Goal: Obtain resource: Obtain resource

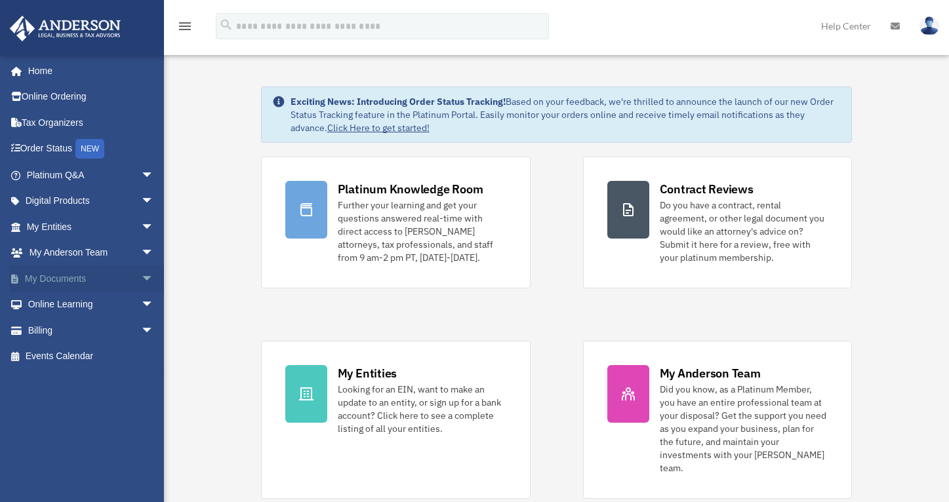
click at [141, 273] on span "arrow_drop_down" at bounding box center [154, 279] width 26 height 27
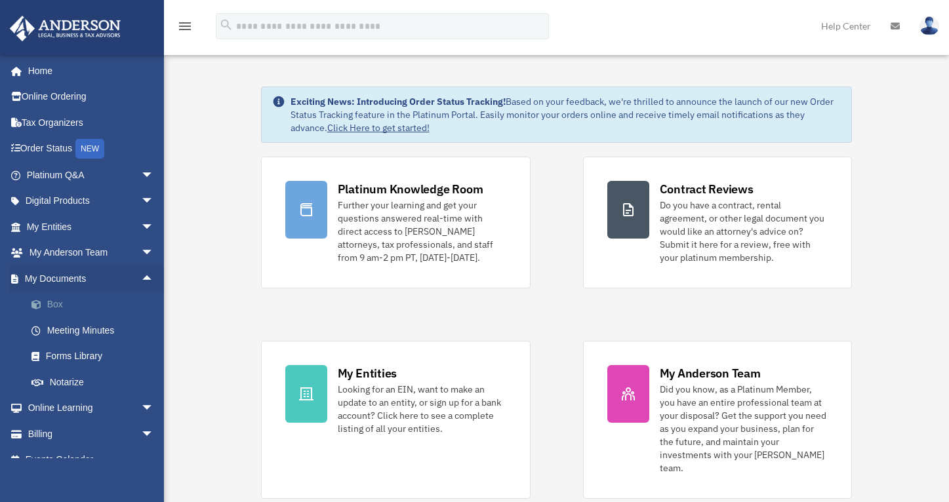
click at [50, 300] on link "Box" at bounding box center [95, 305] width 155 height 26
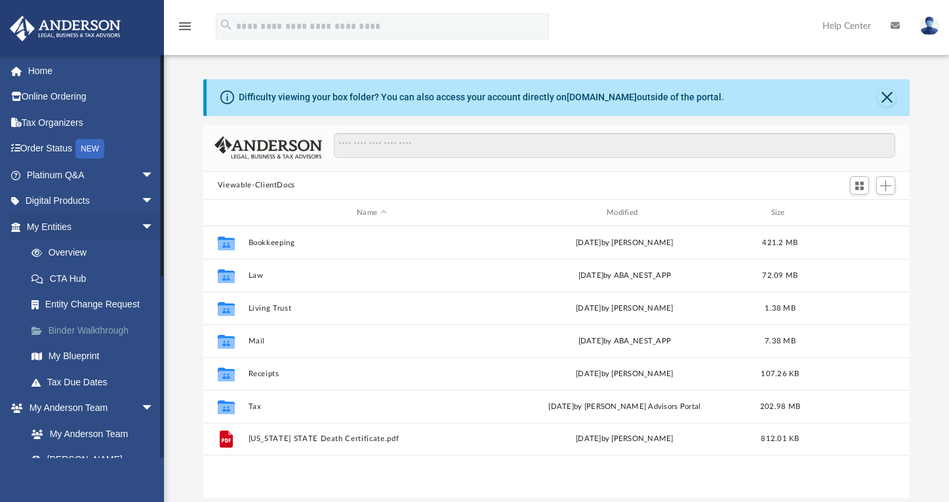
scroll to position [289, 697]
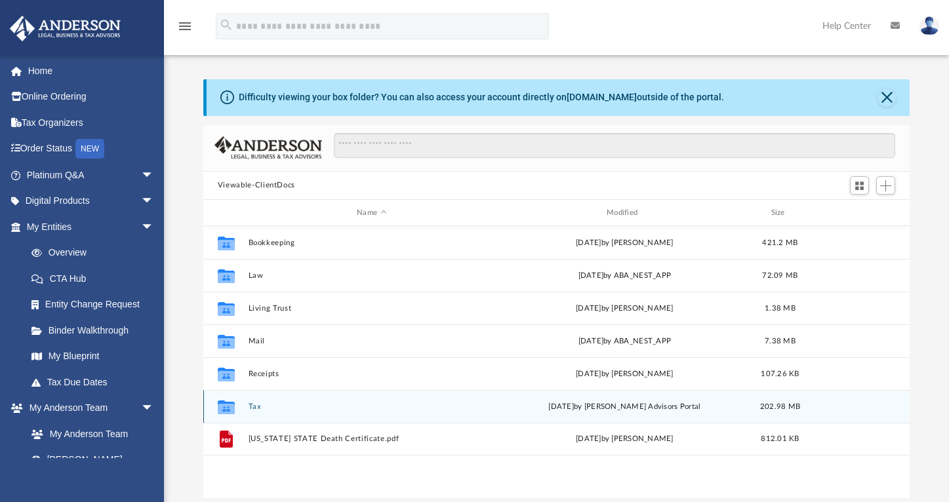
click at [253, 407] on button "Tax" at bounding box center [371, 407] width 247 height 9
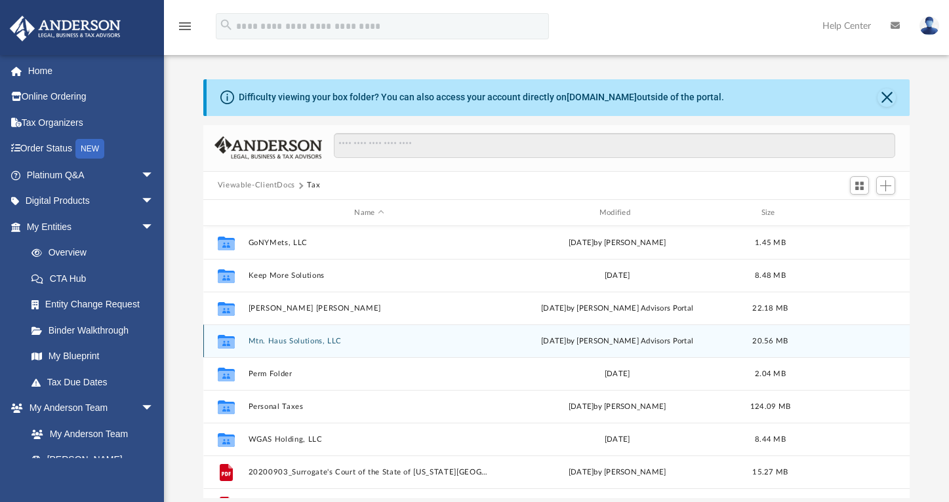
click at [305, 343] on button "Mtn. Haus Solutions, LLC" at bounding box center [369, 341] width 242 height 9
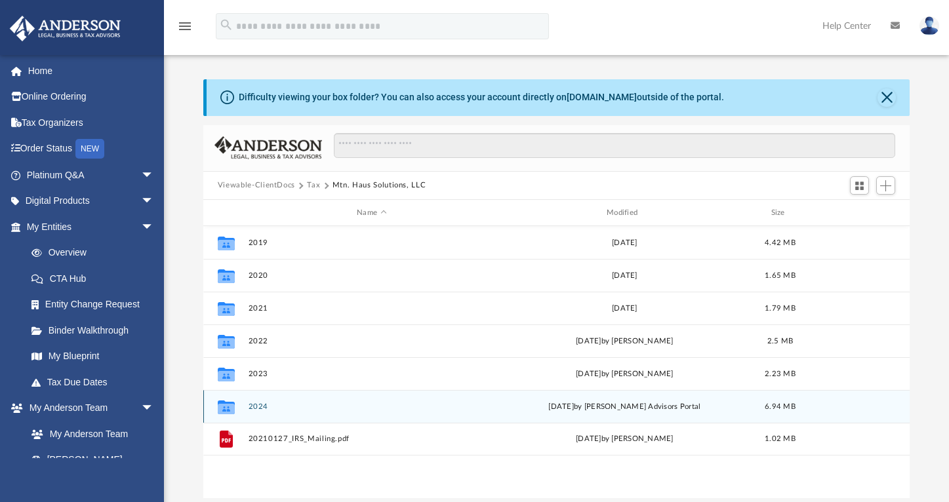
click at [253, 403] on button "2024" at bounding box center [371, 407] width 247 height 9
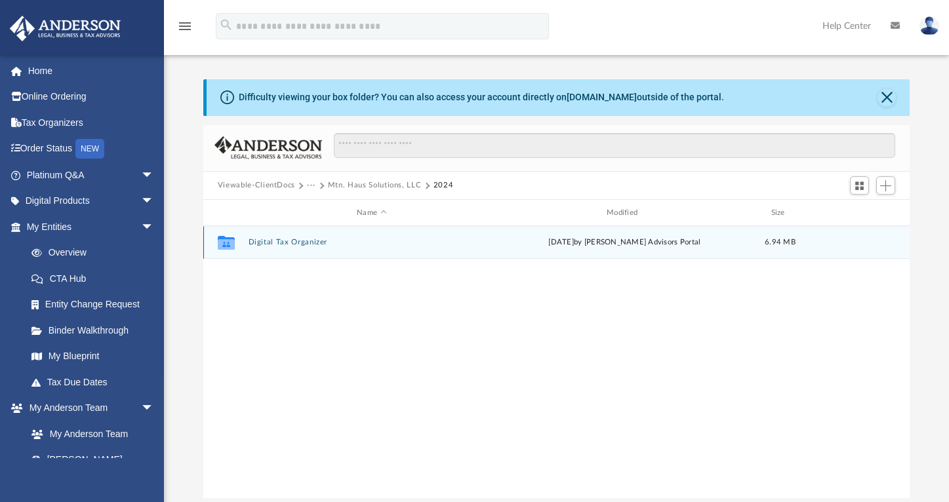
click at [284, 244] on button "Digital Tax Organizer" at bounding box center [371, 243] width 247 height 9
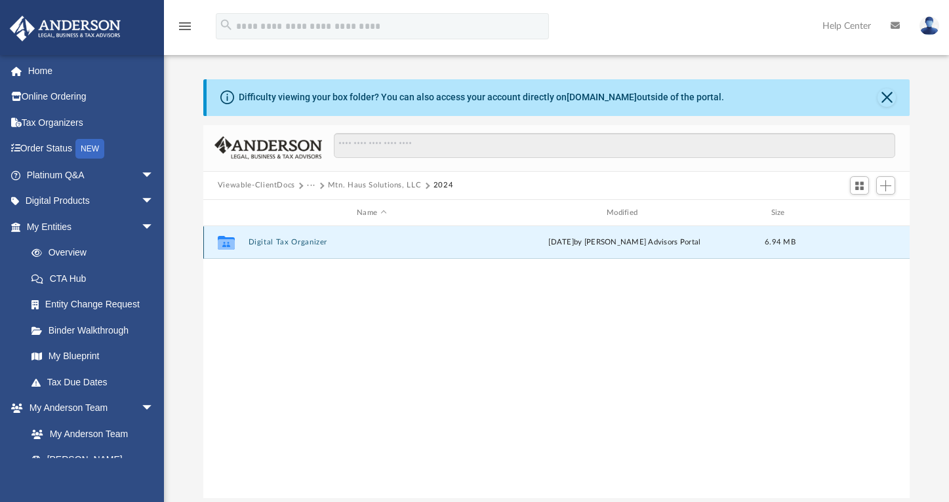
click at [284, 244] on button "Digital Tax Organizer" at bounding box center [371, 243] width 247 height 9
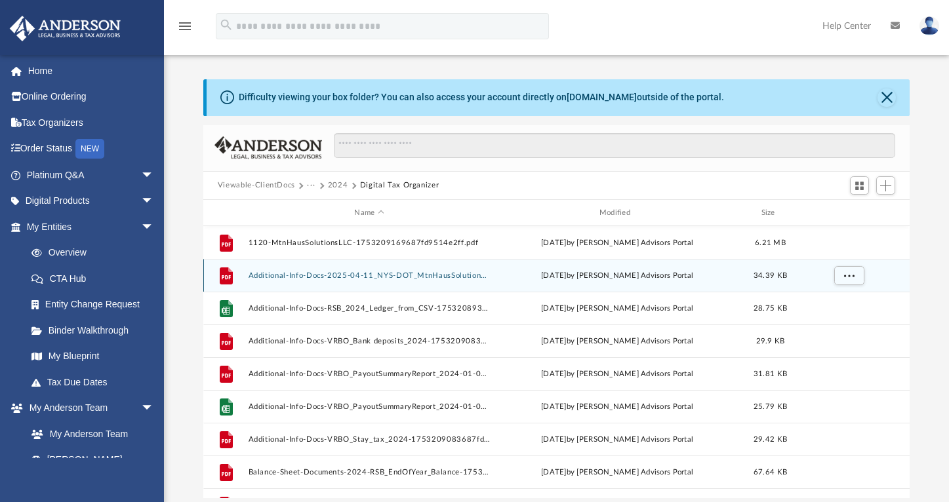
click at [335, 277] on button "Additional-Info-Docs-2025-04-11_NYS-DOT_MtnHausSolutions_2024-Extension-with-Fr…" at bounding box center [369, 276] width 242 height 9
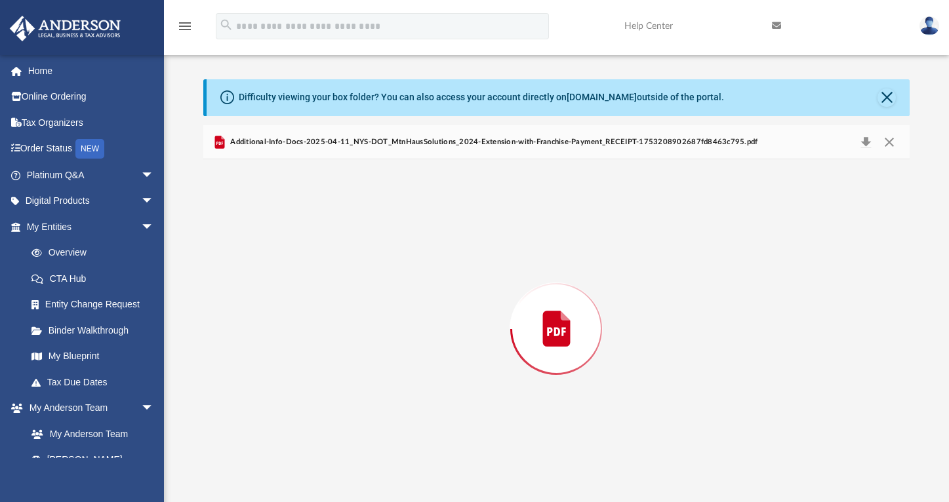
click at [335, 277] on div "Preview" at bounding box center [556, 328] width 706 height 338
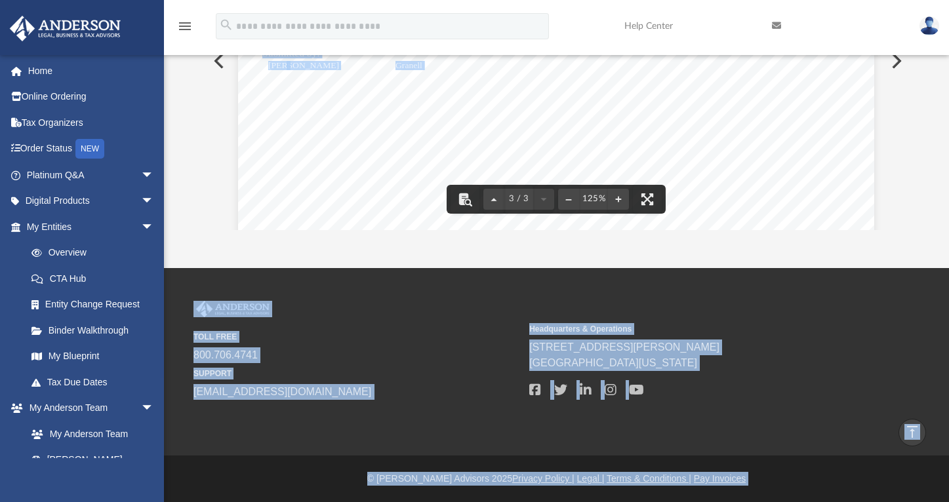
drag, startPoint x: 903, startPoint y: 429, endPoint x: 889, endPoint y: -83, distance: 511.8
click at [889, 0] on html "X Get a chance to win 6 months of Platinum for free just by filling out this su…" at bounding box center [474, 117] width 949 height 771
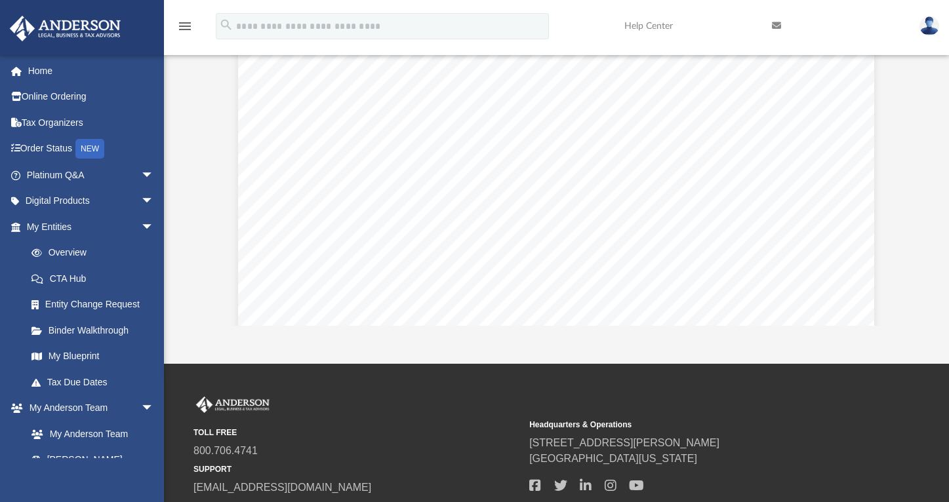
scroll to position [994, 0]
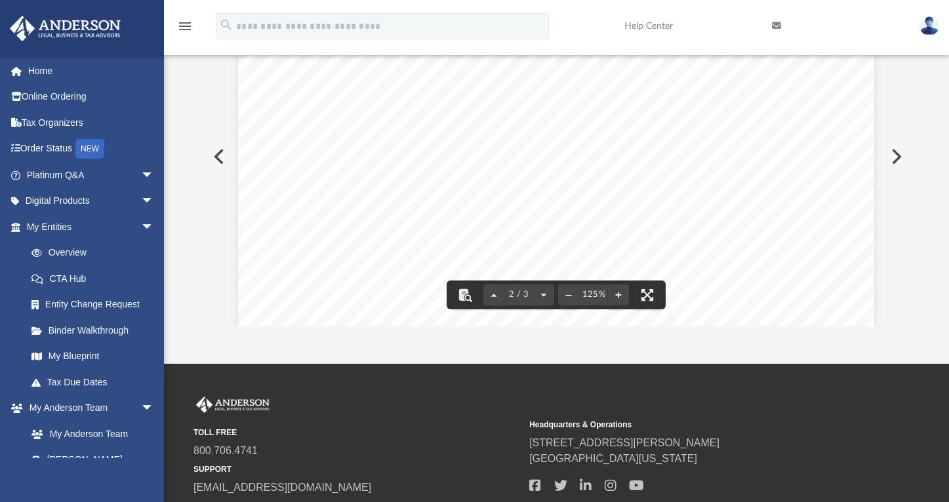
drag, startPoint x: 903, startPoint y: 148, endPoint x: 893, endPoint y: 109, distance: 40.7
click at [893, 109] on div "SUBMISSION ID: CEXT2503289585290 DLN: CM2500010244 2024 CT-5 Department of Taxa…" at bounding box center [556, 156] width 706 height 338
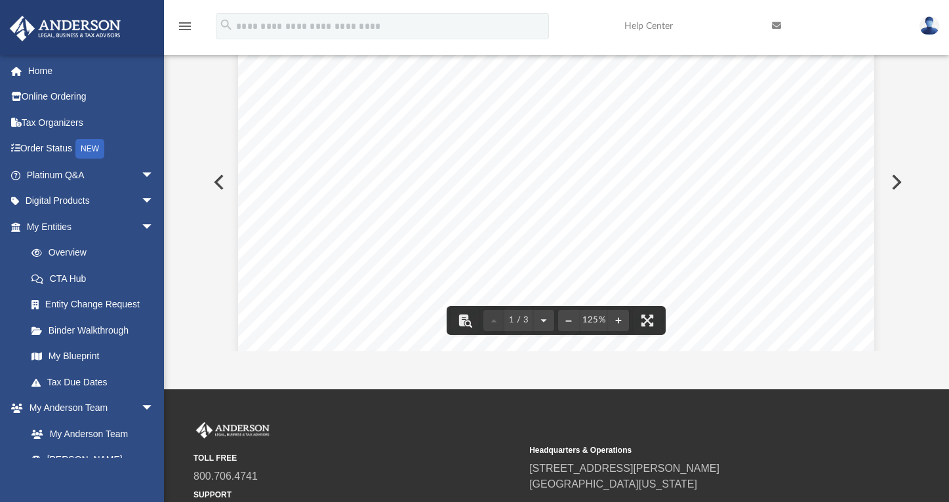
scroll to position [13, 0]
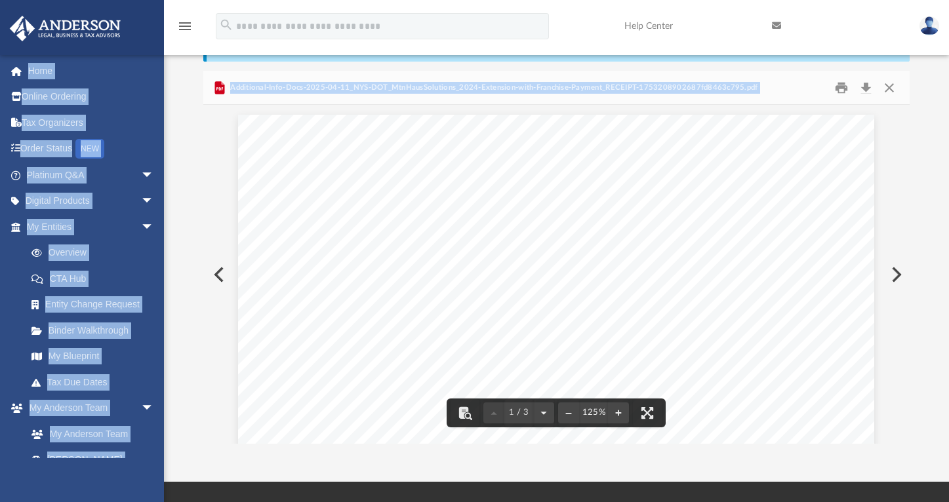
drag, startPoint x: 899, startPoint y: 69, endPoint x: 889, endPoint y: -71, distance: 140.8
click at [889, 0] on html "X Get a chance to win 6 months of Platinum for free just by filling out this su…" at bounding box center [474, 331] width 949 height 771
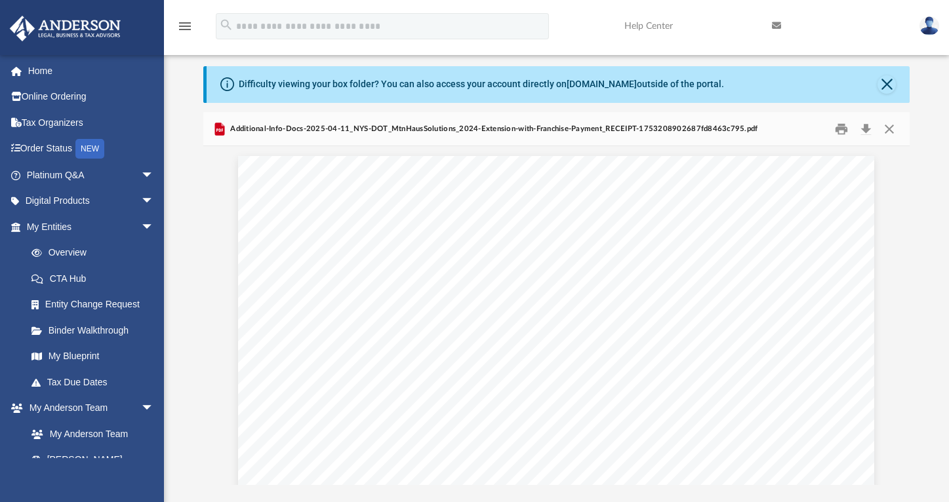
click at [192, 180] on div "Difficulty viewing your box folder? You can also access your account directly o…" at bounding box center [556, 275] width 785 height 419
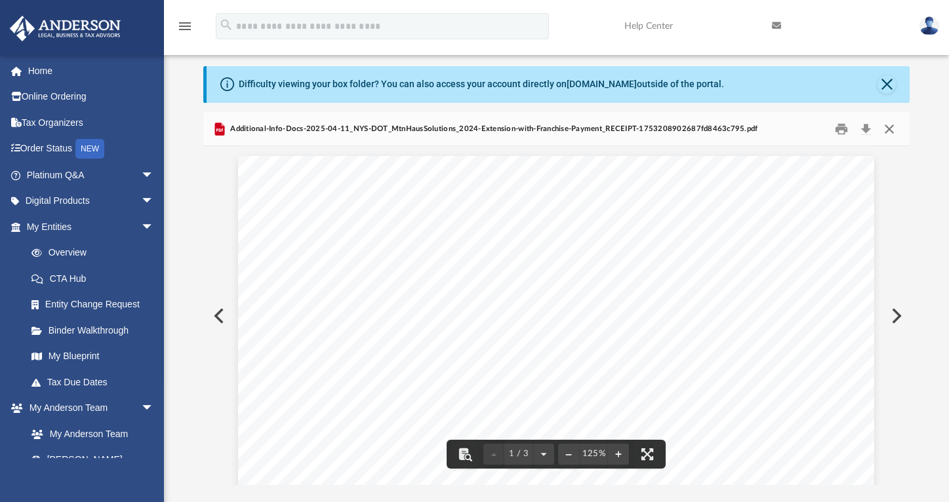
click at [887, 129] on button "Close" at bounding box center [890, 129] width 24 height 20
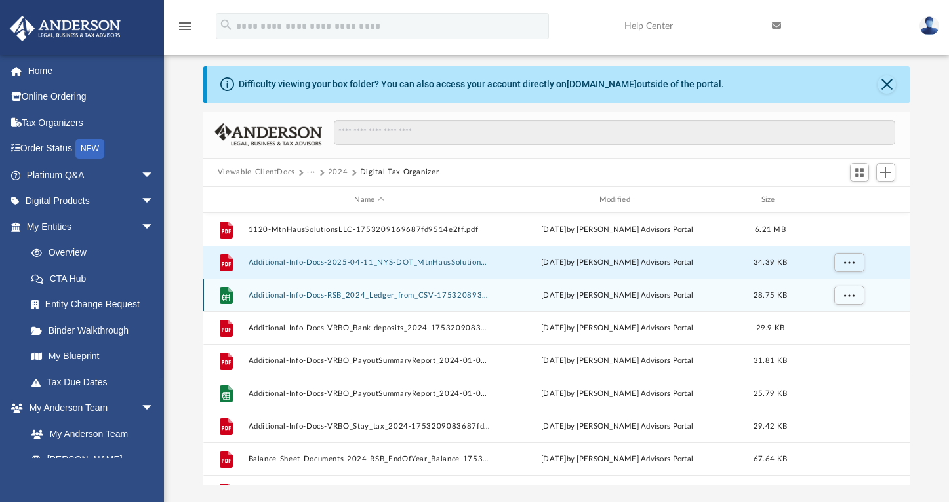
click at [425, 293] on button "Additional-Info-Docs-RSB_2024_Ledger_from_CSV-1753208933687fd8650af9f.xlsx" at bounding box center [369, 295] width 242 height 9
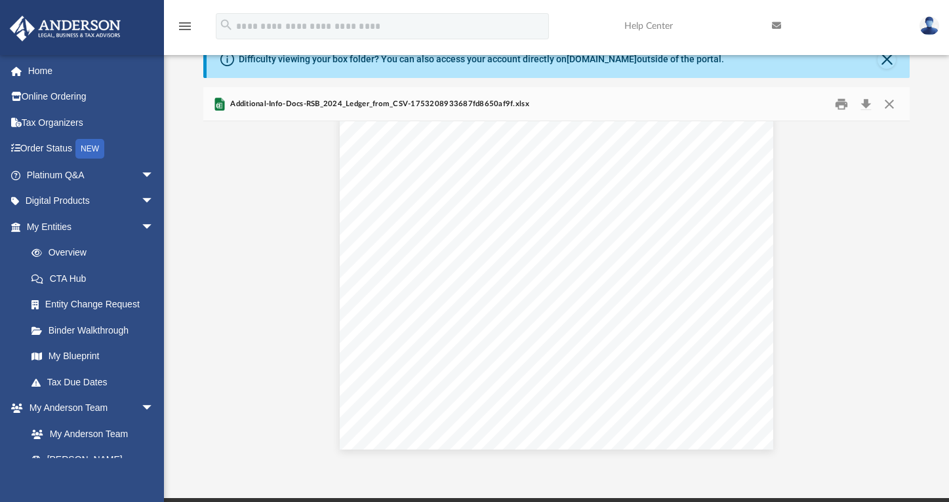
scroll to position [55, 0]
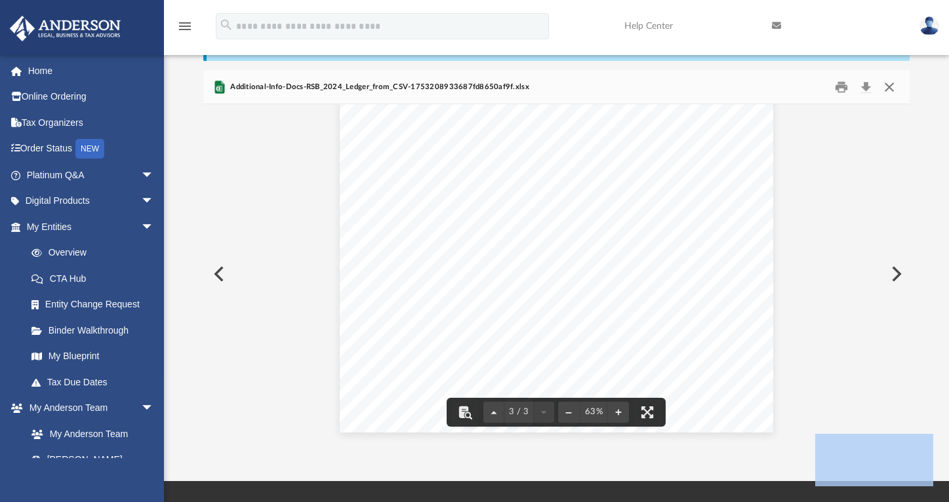
click at [887, 85] on button "Close" at bounding box center [890, 87] width 24 height 20
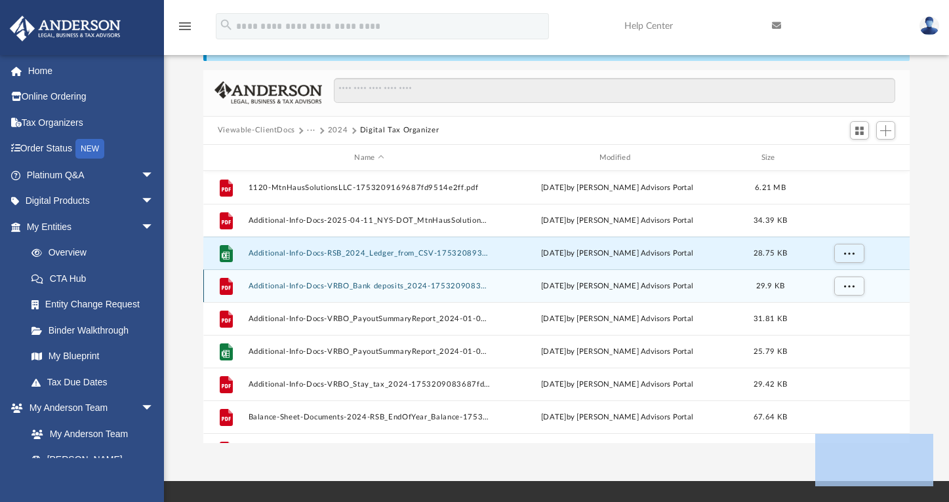
click at [470, 287] on button "Additional-Info-Docs-VRBO_Bank deposits_2024-1753209083687fd8fb2c65d.pdf" at bounding box center [369, 286] width 242 height 9
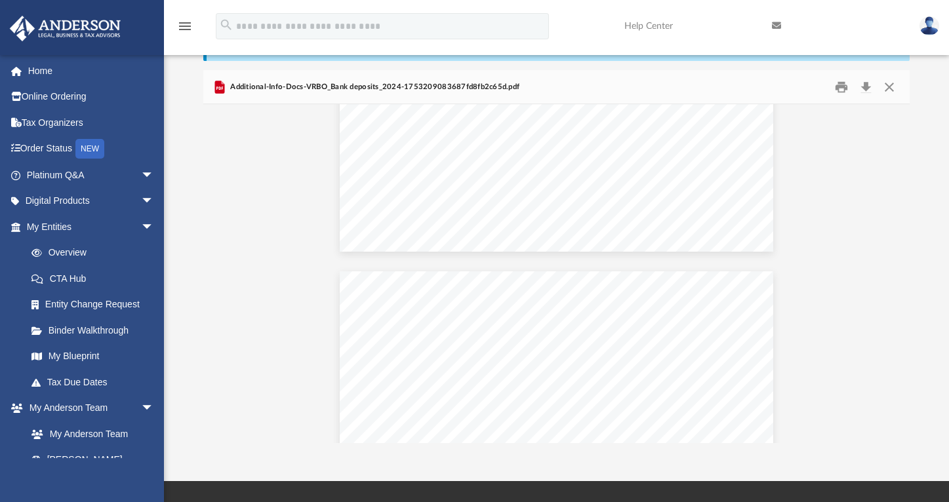
scroll to position [691, 0]
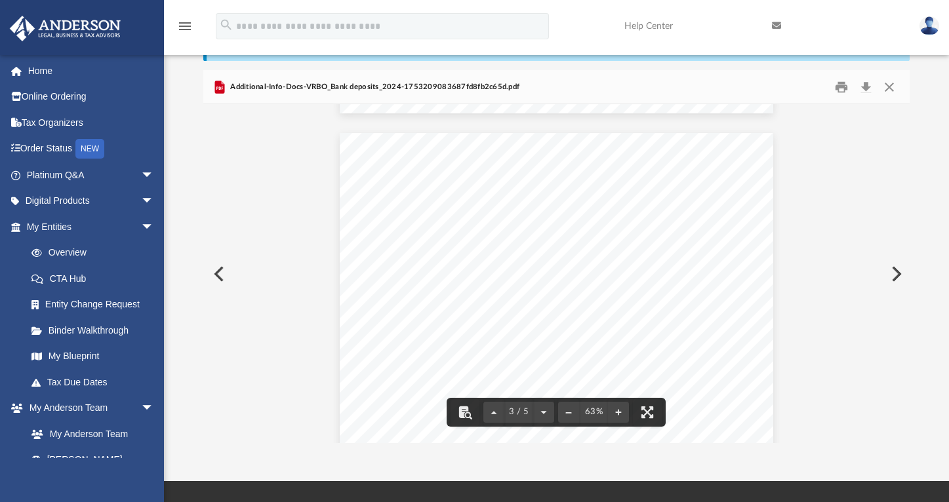
drag, startPoint x: 905, startPoint y: 262, endPoint x: 897, endPoint y: 214, distance: 49.3
click at [897, 214] on div "Report generated: Jul 8, 2025 Financial Reporting Disbursement date Reference n…" at bounding box center [556, 273] width 706 height 338
drag, startPoint x: 905, startPoint y: 274, endPoint x: 897, endPoint y: 180, distance: 94.1
click at [897, 180] on div "Report generated: Jul 8, 2025 Financial Reporting Disbursement date Reference n…" at bounding box center [556, 273] width 706 height 338
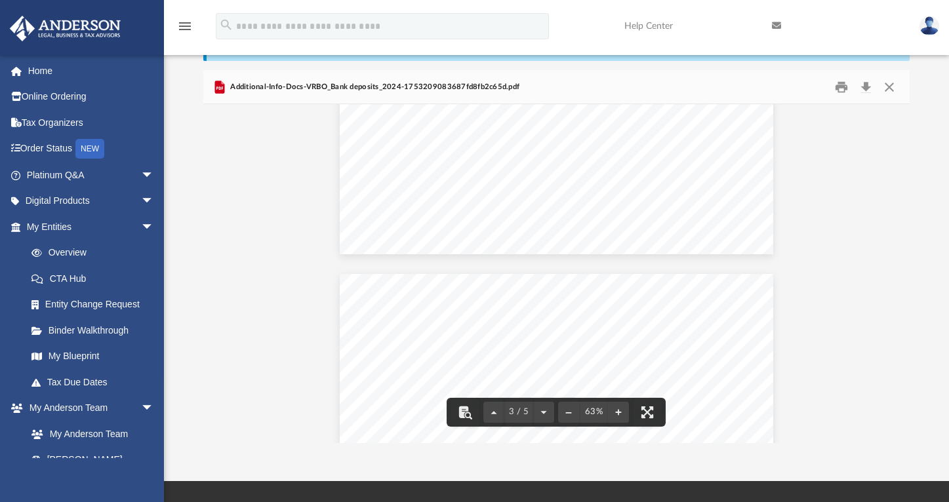
scroll to position [560, 0]
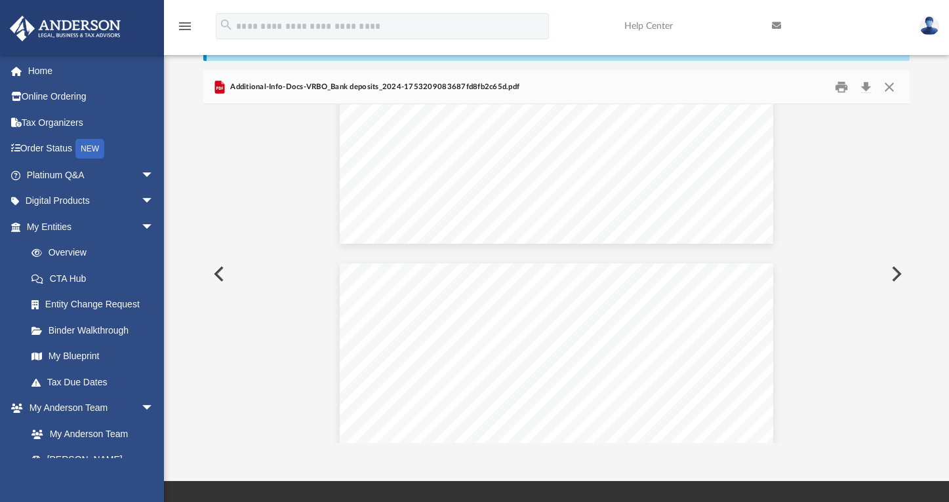
drag, startPoint x: 899, startPoint y: 268, endPoint x: 895, endPoint y: 289, distance: 21.2
click at [895, 289] on button "Preview" at bounding box center [895, 274] width 29 height 37
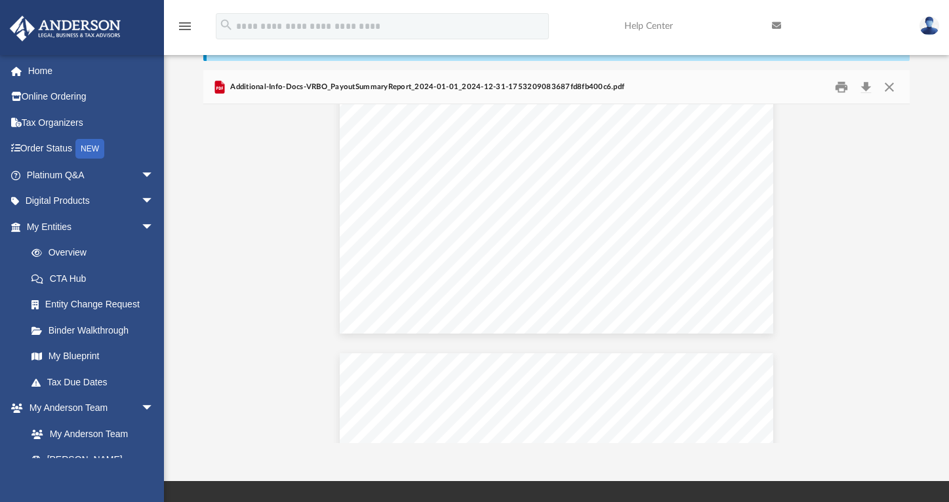
scroll to position [0, 0]
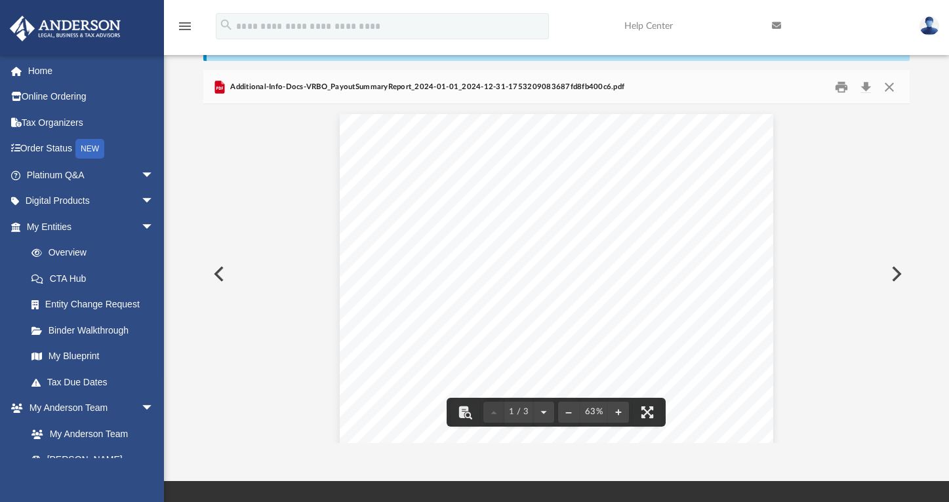
click at [216, 274] on button "Preview" at bounding box center [217, 274] width 29 height 37
click at [747, 357] on div "2024-06-01 3502c0dafa9f RONDOUT SAVINGS BANK 0827 -$450.36 2024-05-17 247dcc3a8…" at bounding box center [557, 322] width 434 height 335
drag, startPoint x: 905, startPoint y: 420, endPoint x: 908, endPoint y: 314, distance: 106.3
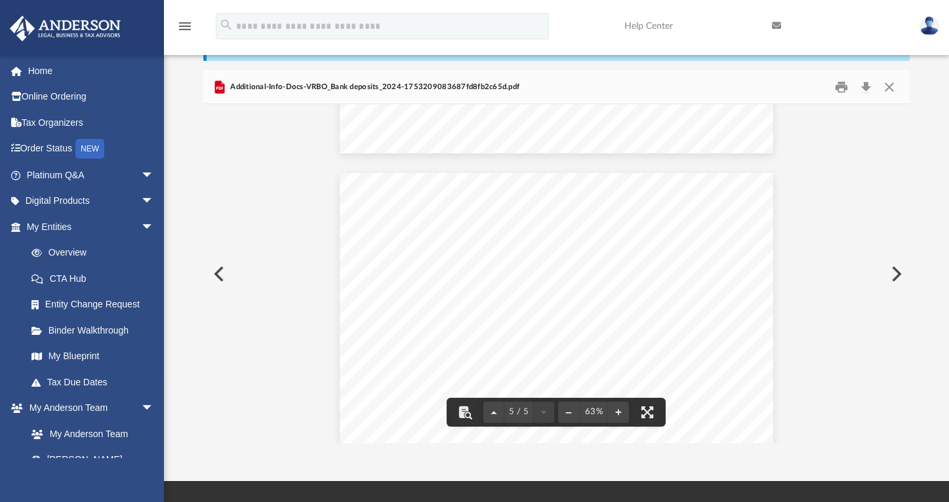
click at [908, 317] on body "X Get a chance to win 6 months of Platinum for free just by filling out this su…" at bounding box center [474, 330] width 949 height 771
click at [893, 271] on button "Preview" at bounding box center [895, 274] width 29 height 37
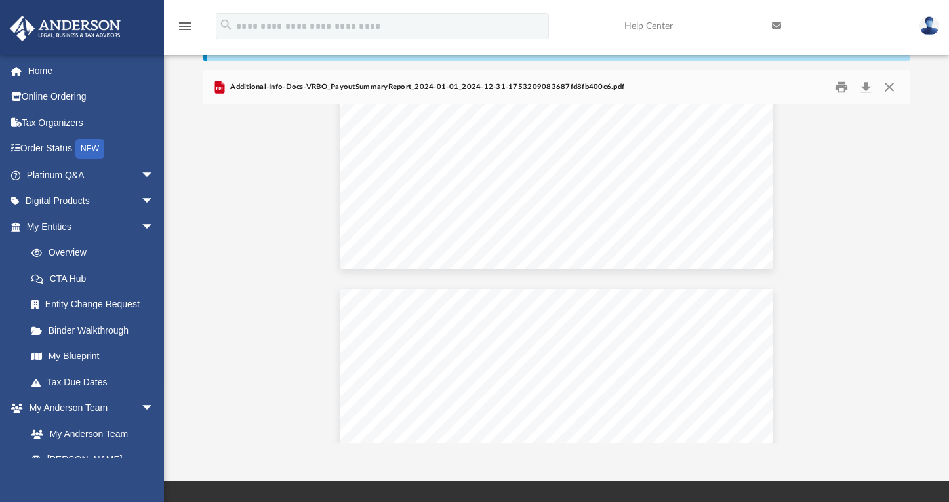
scroll to position [200, 0]
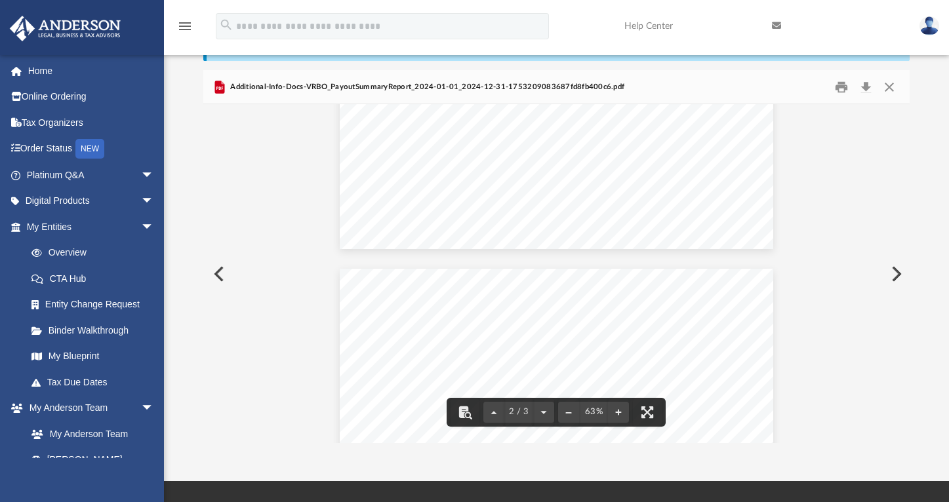
drag, startPoint x: 905, startPoint y: 266, endPoint x: 903, endPoint y: 310, distance: 44.6
click at [903, 311] on div "Report generated: Jul 8, 2025 Financial Reporting Property ID Address Bookings …" at bounding box center [556, 273] width 706 height 338
drag, startPoint x: 902, startPoint y: 262, endPoint x: 907, endPoint y: 291, distance: 29.3
click at [907, 301] on div "Report generated: Jul 8, 2025 Financial Reporting Property ID Address Bookings …" at bounding box center [556, 273] width 706 height 338
drag, startPoint x: 906, startPoint y: 266, endPoint x: 905, endPoint y: 322, distance: 56.4
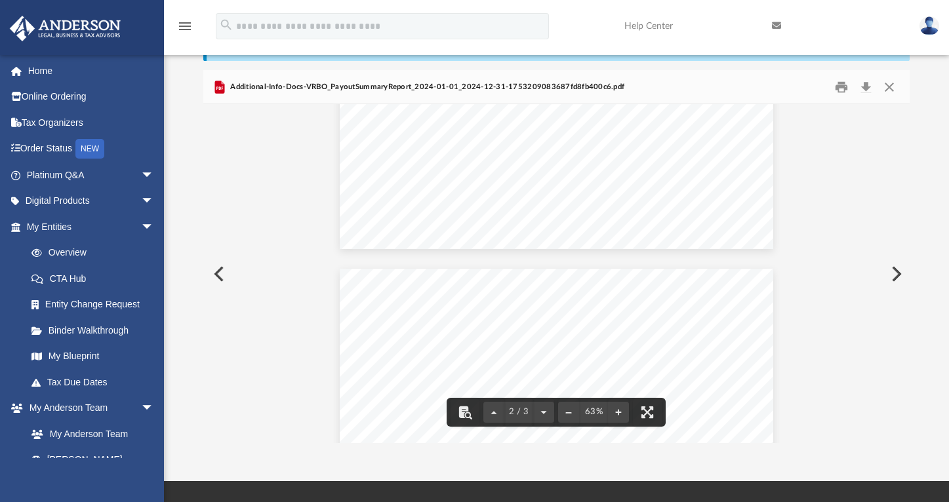
click at [905, 322] on div "Report generated: Jul 8, 2025 Financial Reporting Property ID Address Bookings …" at bounding box center [556, 273] width 706 height 338
drag, startPoint x: 902, startPoint y: 265, endPoint x: 905, endPoint y: 298, distance: 33.6
click at [905, 299] on div "Report generated: Jul 8, 2025 Financial Reporting Property ID Address Bookings …" at bounding box center [556, 273] width 706 height 338
click at [905, 290] on button "Preview" at bounding box center [895, 274] width 29 height 37
click at [541, 413] on button "File preview" at bounding box center [543, 412] width 21 height 29
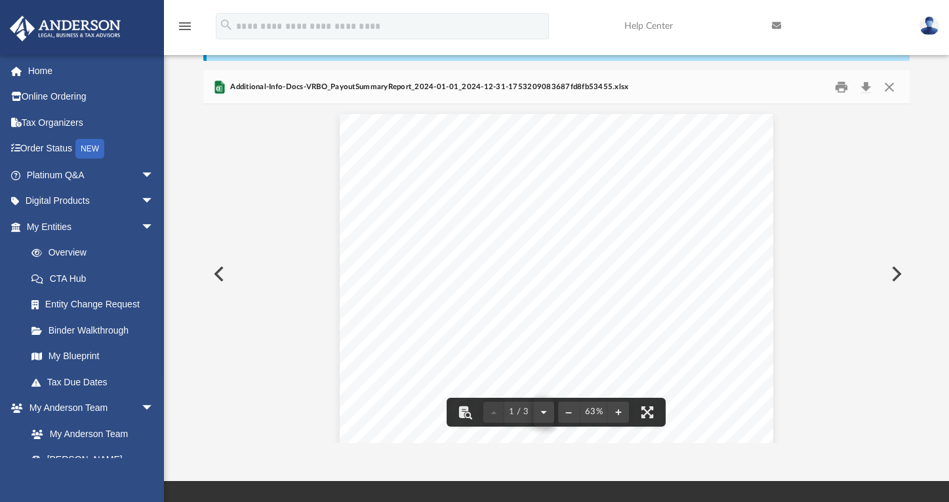
scroll to position [355, 0]
click at [542, 409] on button "File preview" at bounding box center [543, 412] width 21 height 29
click at [897, 274] on button "Preview" at bounding box center [895, 274] width 29 height 37
drag, startPoint x: 903, startPoint y: 261, endPoint x: 904, endPoint y: 220, distance: 41.3
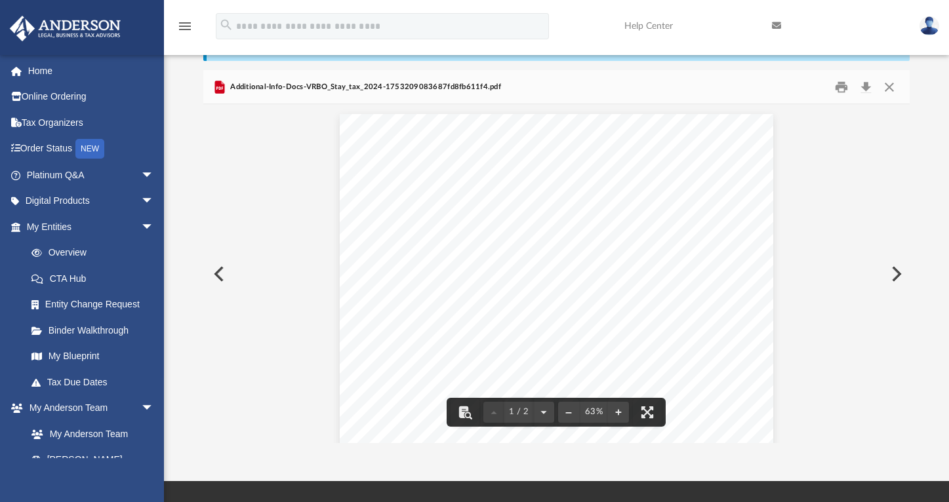
click at [904, 220] on div "Financial Reporting Jurisdiction name Jurisdiction level Tax type Taxes Vrbo pa…" at bounding box center [556, 273] width 706 height 338
click at [736, 237] on div "Financial Reporting Jurisdiction name Jurisdiction level Tax type Taxes Vrbo pa…" at bounding box center [557, 281] width 434 height 335
drag, startPoint x: 903, startPoint y: 262, endPoint x: 912, endPoint y: 300, distance: 39.8
click at [912, 300] on div "Difficulty viewing your box folder? You can also access your account directly o…" at bounding box center [556, 233] width 785 height 419
click at [845, 346] on div "Financial Reporting Jurisdiction name Jurisdiction level Tax type Taxes Vrbo pa…" at bounding box center [556, 459] width 706 height 710
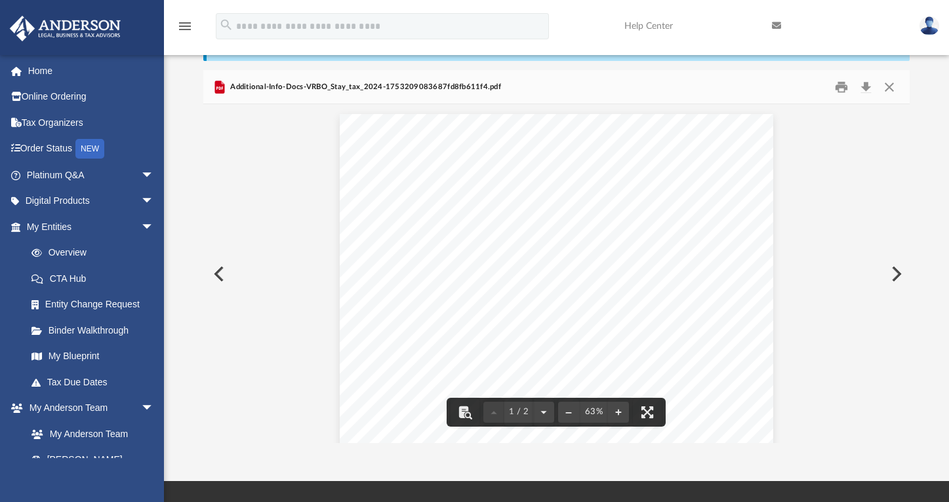
drag, startPoint x: 904, startPoint y: 256, endPoint x: 905, endPoint y: 328, distance: 71.5
click at [905, 328] on div "Financial Reporting Jurisdiction name Jurisdiction level Tax type Taxes Vrbo pa…" at bounding box center [556, 273] width 706 height 338
drag, startPoint x: 906, startPoint y: 260, endPoint x: 891, endPoint y: 203, distance: 58.9
click at [891, 203] on div "Financial Reporting Jurisdiction name Jurisdiction level Tax type Taxes Vrbo pa…" at bounding box center [556, 273] width 706 height 338
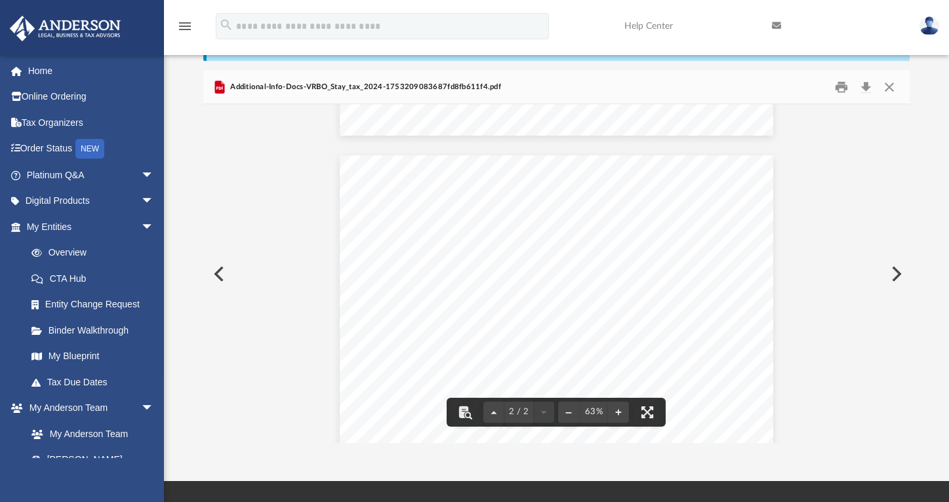
drag, startPoint x: 901, startPoint y: 264, endPoint x: 886, endPoint y: 20, distance: 244.5
click at [886, 20] on div "menu search Site Menu add robert.granell@gmail.com My Profile Reset Password Lo…" at bounding box center [474, 213] width 949 height 537
click at [902, 99] on div "Additional-Info-Docs-VRBO_Stay_tax_2024-1753209083687fd8fb611f4.pdf" at bounding box center [556, 87] width 706 height 35
drag, startPoint x: 903, startPoint y: 262, endPoint x: 905, endPoint y: 134, distance: 127.9
click at [905, 138] on div "Financial Reporting Jurisdiction name Jurisdiction level Tax type Taxes Vrbo pa…" at bounding box center [556, 273] width 706 height 338
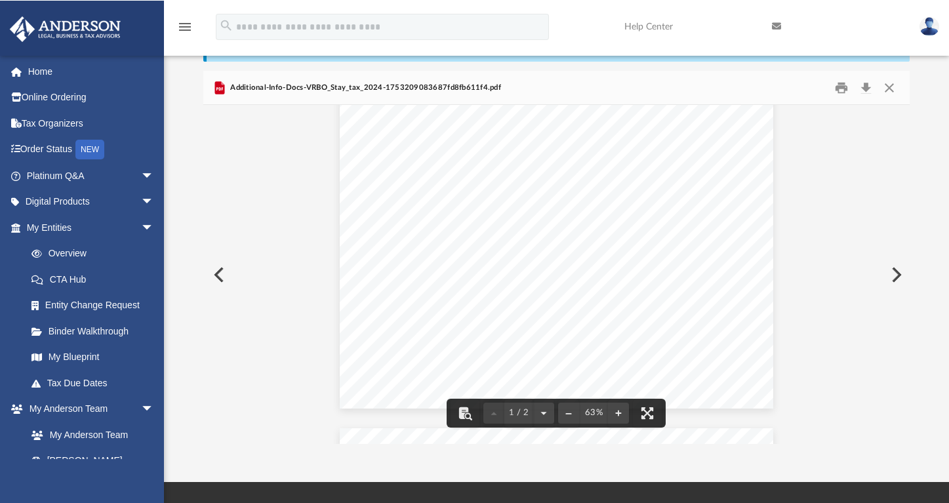
scroll to position [1, 0]
click at [836, 85] on button "Print" at bounding box center [841, 87] width 26 height 20
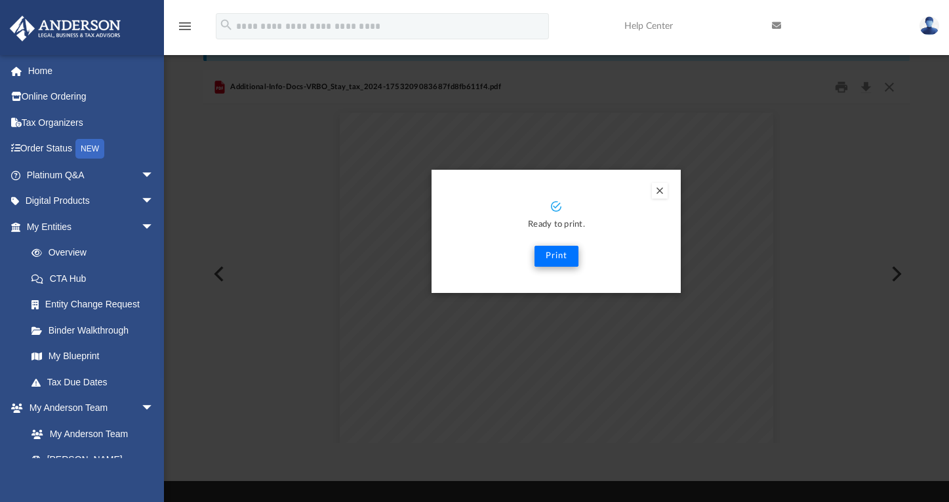
click at [557, 257] on button "Print" at bounding box center [557, 256] width 44 height 21
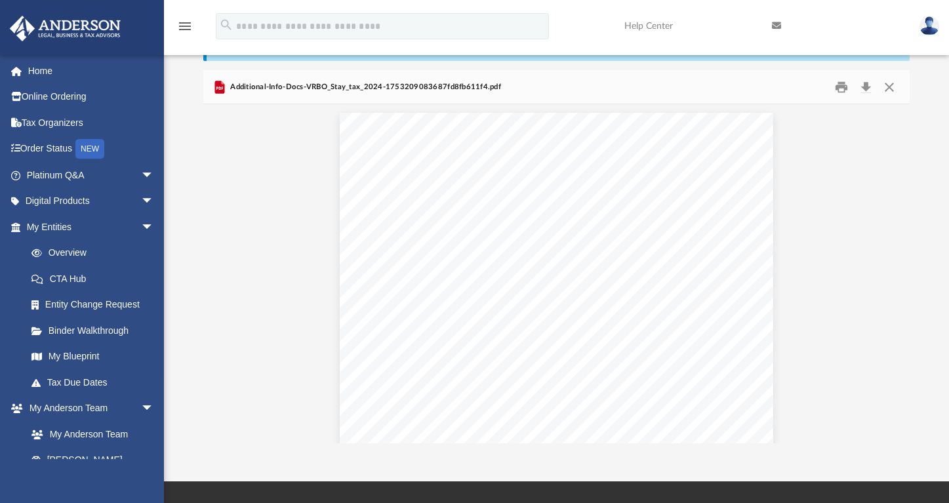
scroll to position [0, 0]
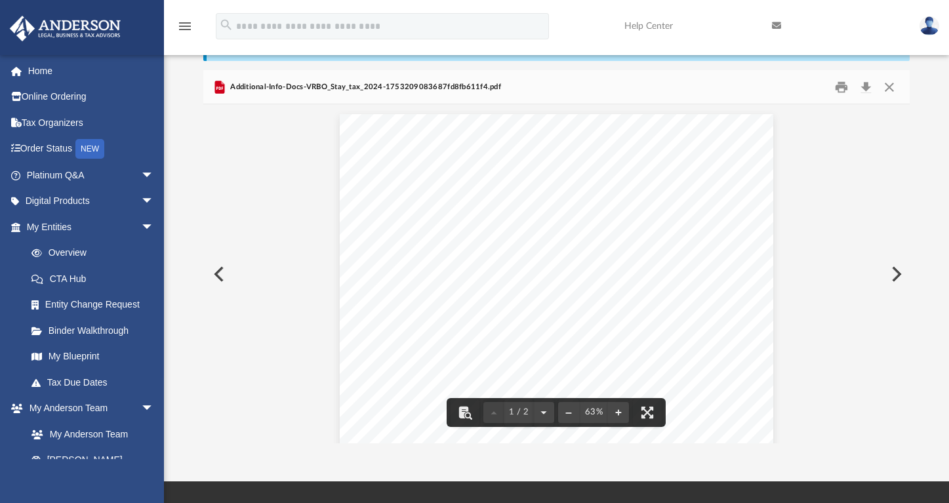
click at [220, 273] on button "Preview" at bounding box center [217, 274] width 29 height 37
click at [840, 85] on button "Print" at bounding box center [841, 87] width 26 height 20
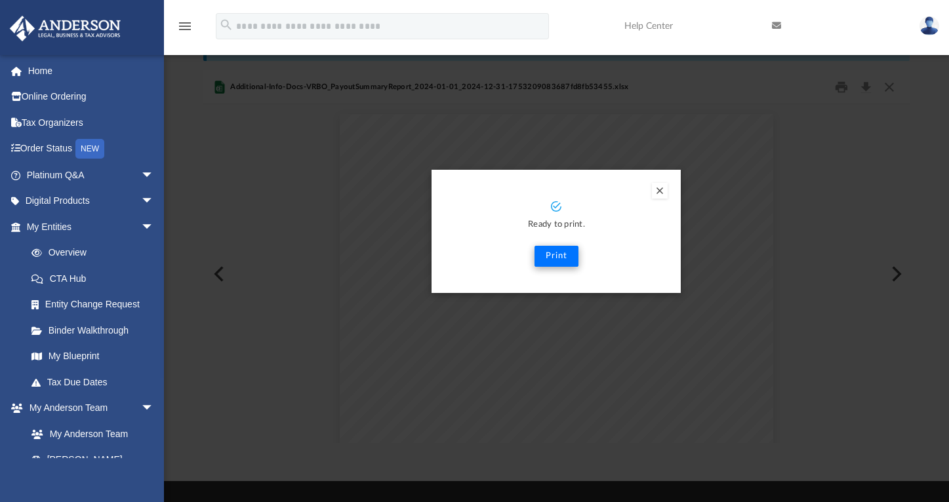
click at [554, 260] on button "Print" at bounding box center [557, 256] width 44 height 21
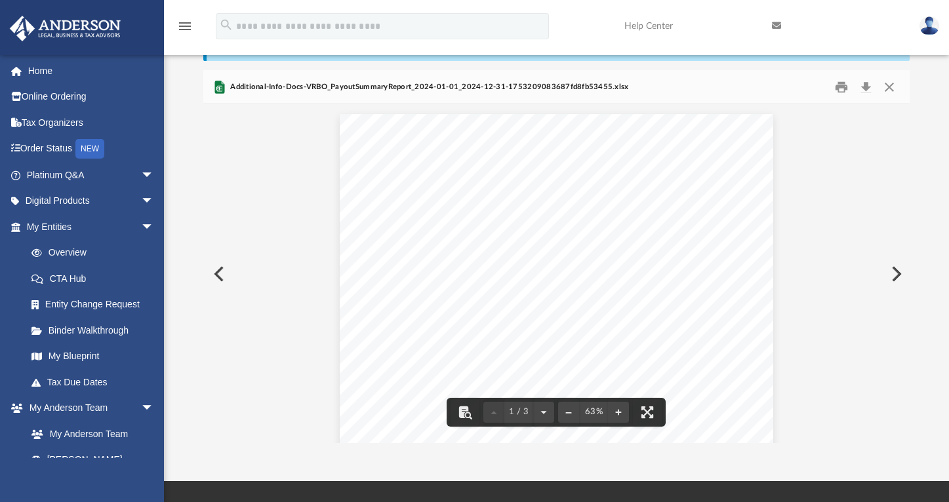
click at [216, 272] on button "Preview" at bounding box center [217, 274] width 29 height 37
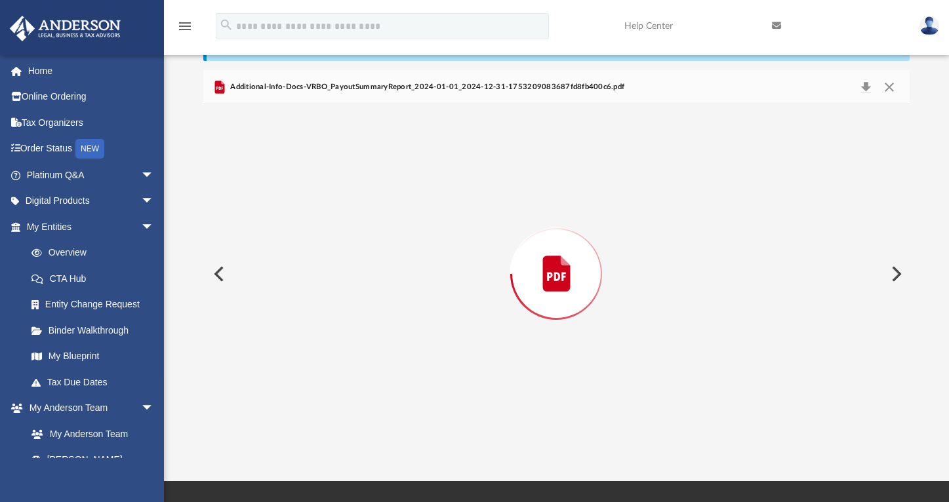
scroll to position [355, 0]
click at [840, 86] on button "Print" at bounding box center [841, 87] width 26 height 20
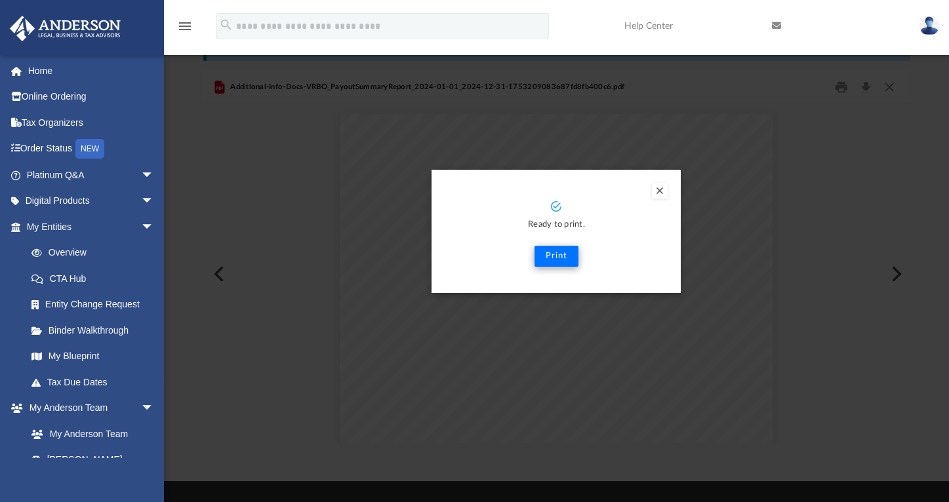
click at [564, 253] on button "Print" at bounding box center [557, 256] width 44 height 21
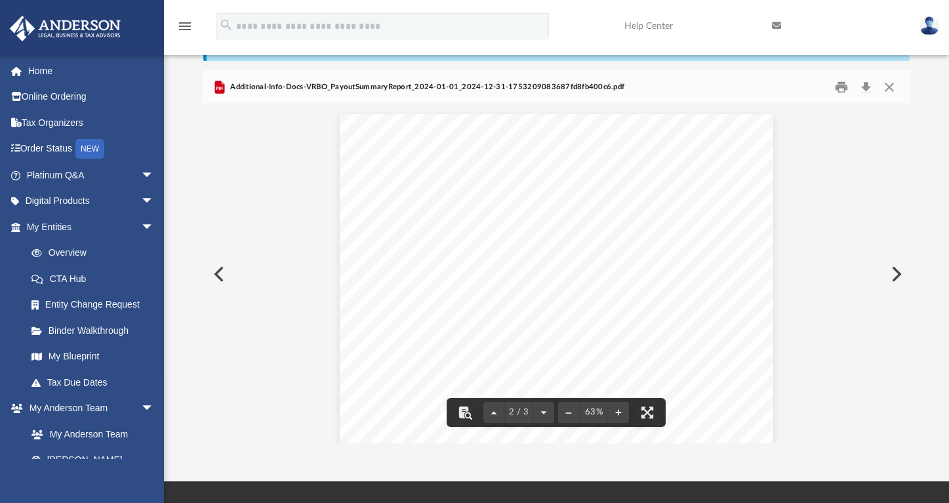
click at [216, 274] on button "Preview" at bounding box center [217, 274] width 29 height 37
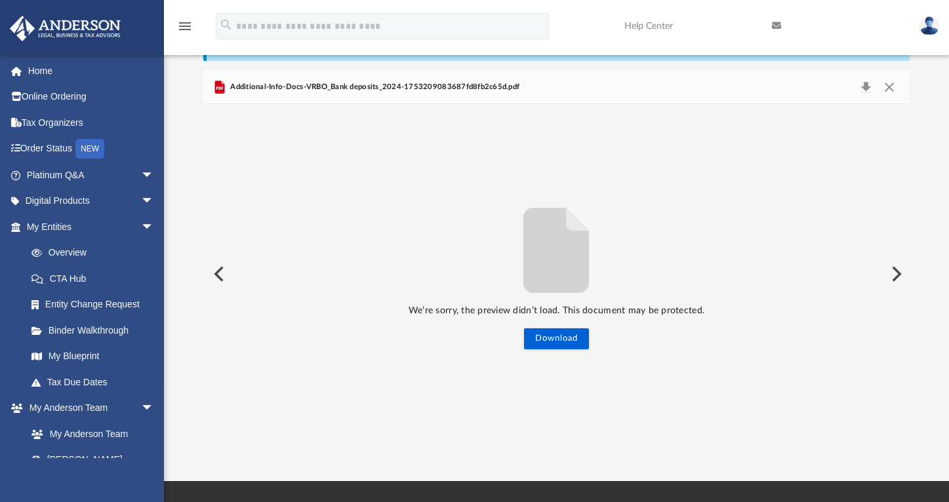
click at [216, 270] on button "Preview" at bounding box center [217, 274] width 29 height 37
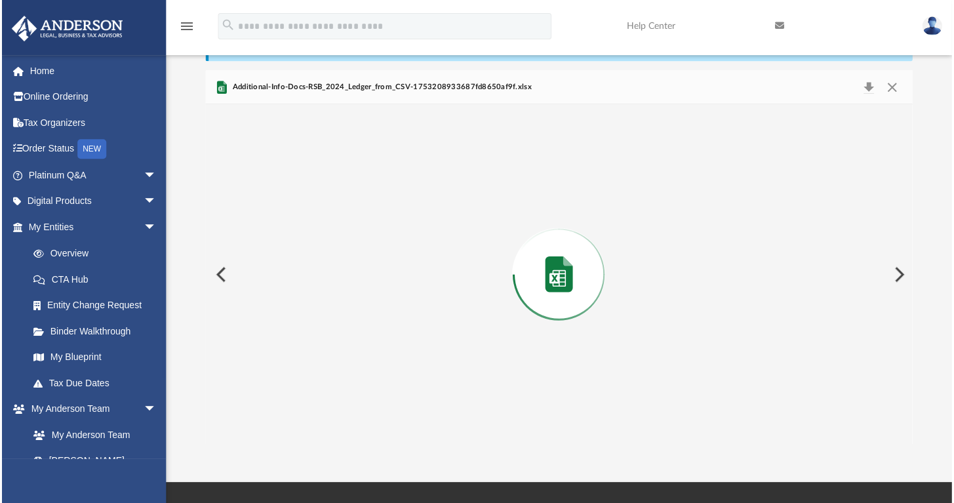
scroll to position [710, 0]
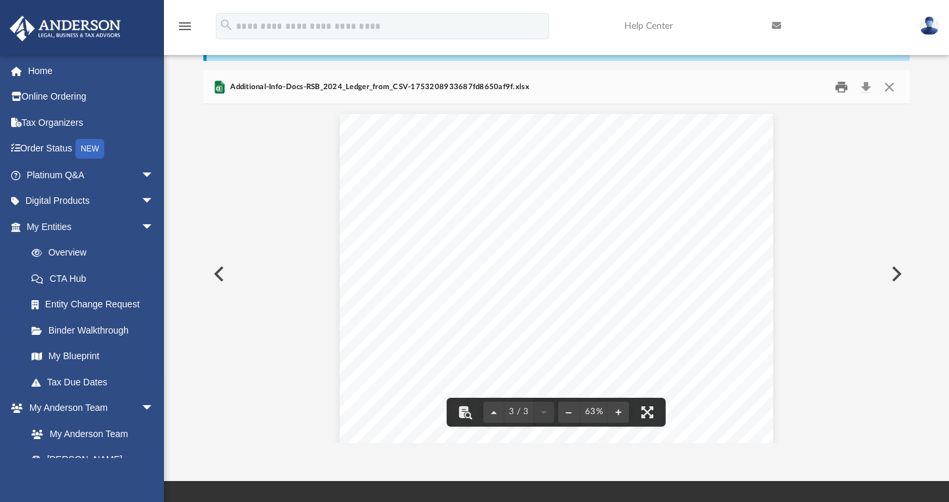
click at [840, 84] on button "Print" at bounding box center [841, 87] width 26 height 20
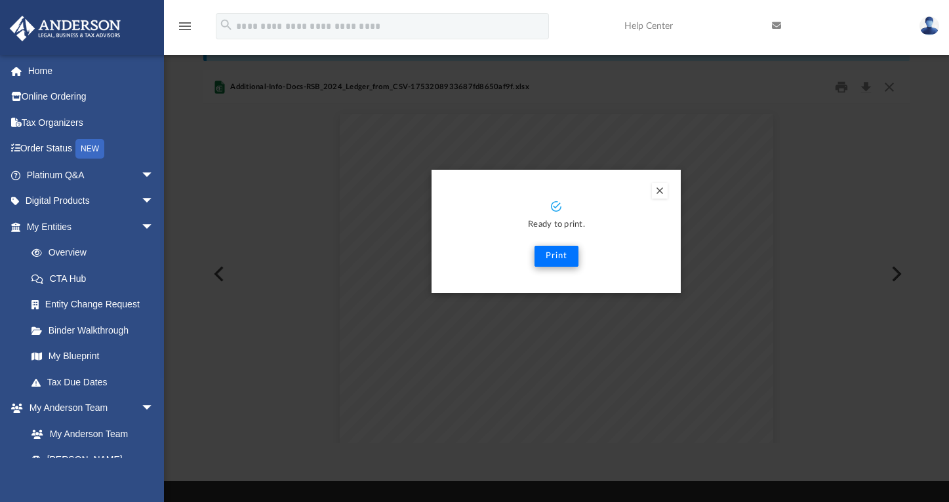
click at [554, 255] on button "Print" at bounding box center [557, 256] width 44 height 21
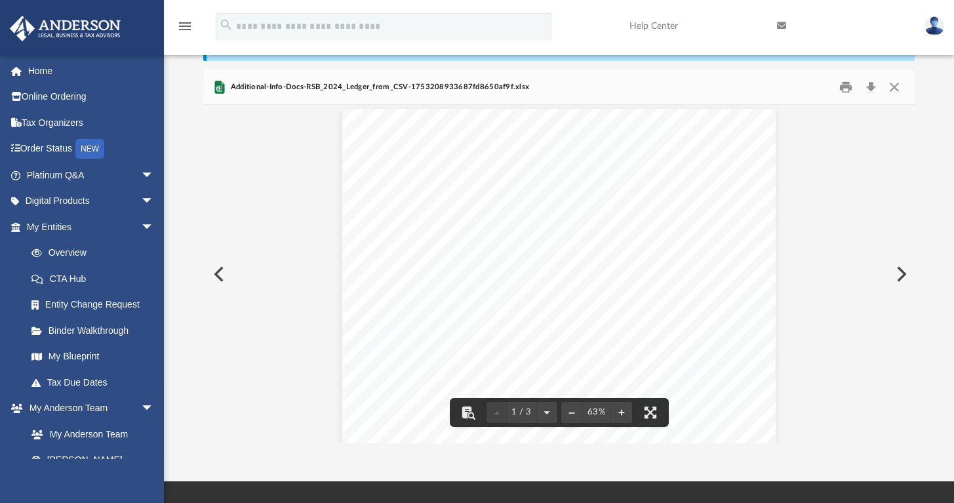
scroll to position [0, 0]
click at [220, 274] on button "Preview" at bounding box center [217, 274] width 29 height 37
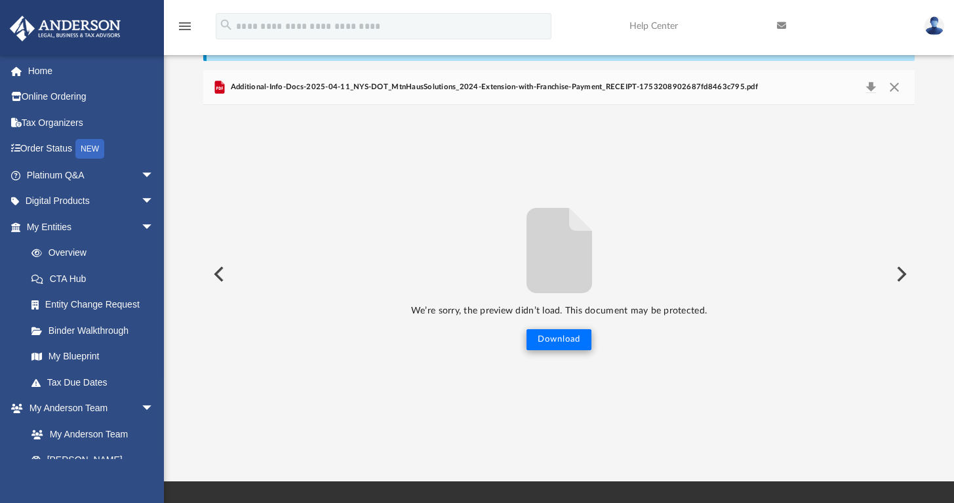
click at [550, 338] on button "Download" at bounding box center [559, 339] width 65 height 21
click at [889, 85] on button "Close" at bounding box center [894, 87] width 24 height 18
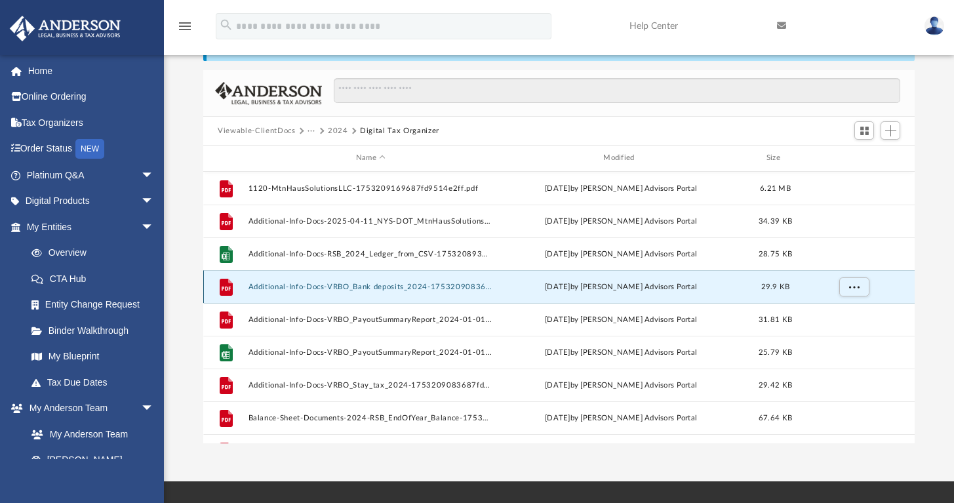
click at [356, 283] on button "Additional-Info-Docs-VRBO_Bank deposits_2024-1753209083687fd8fb2c65d.pdf" at bounding box center [371, 287] width 245 height 9
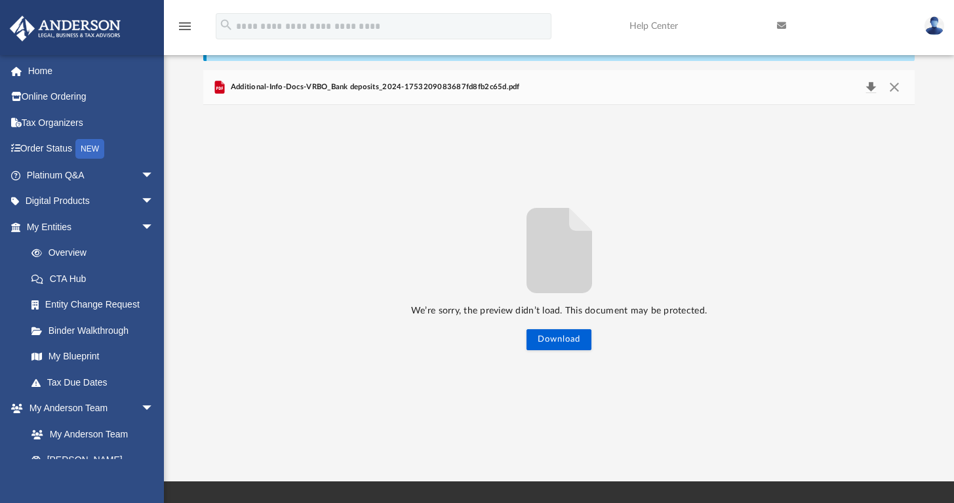
click at [871, 89] on button "Download" at bounding box center [871, 87] width 24 height 18
